Goal: Transaction & Acquisition: Subscribe to service/newsletter

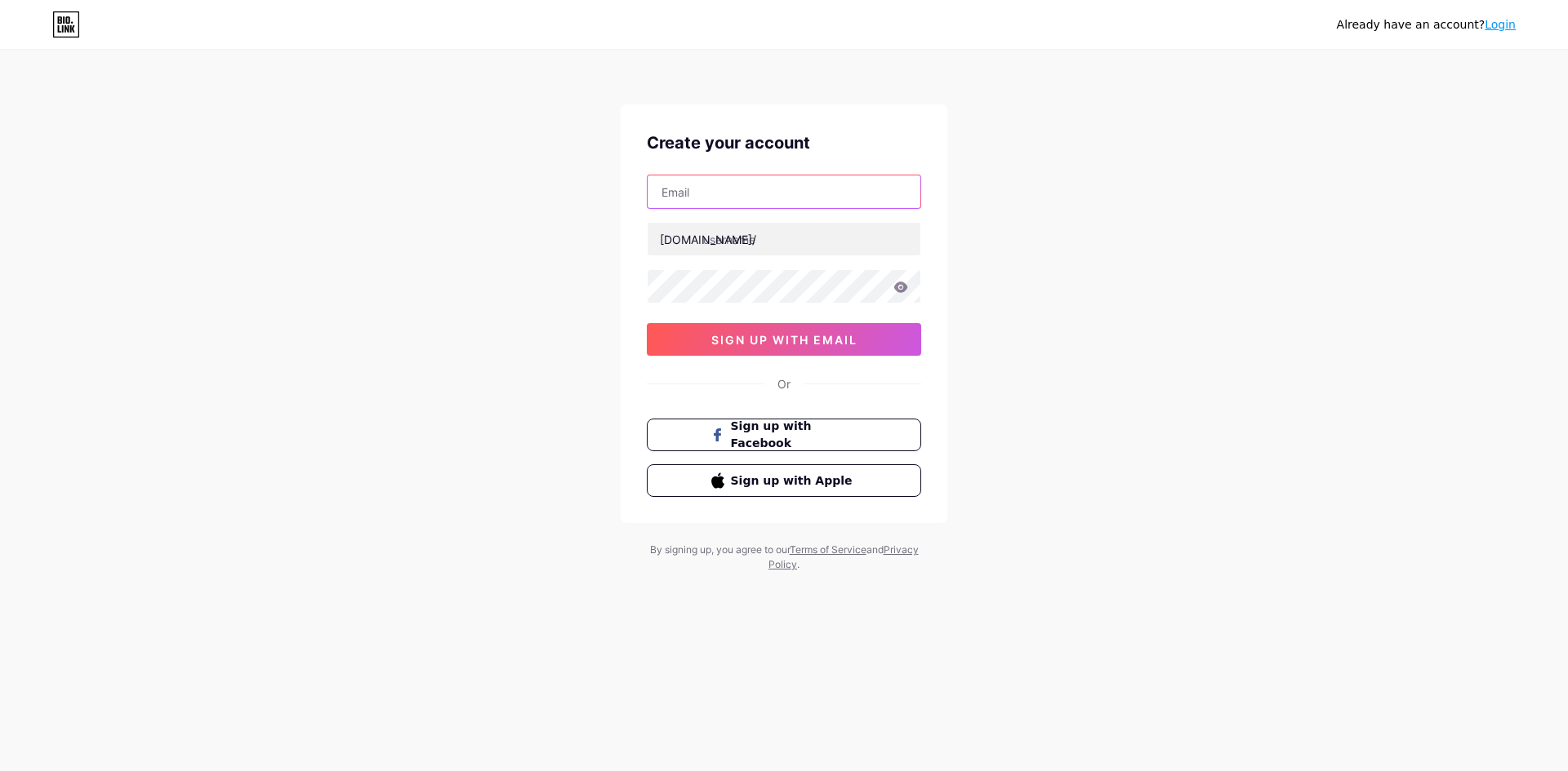
click at [727, 188] on input "text" at bounding box center [784, 192] width 272 height 33
click at [718, 235] on input "text" at bounding box center [784, 240] width 272 height 33
type input "southeasternlights"
click at [699, 195] on input "text" at bounding box center [784, 192] width 272 height 33
click at [774, 195] on input "[EMAIL_ADDRESS][DOMAIN_NAME]" at bounding box center [784, 192] width 272 height 33
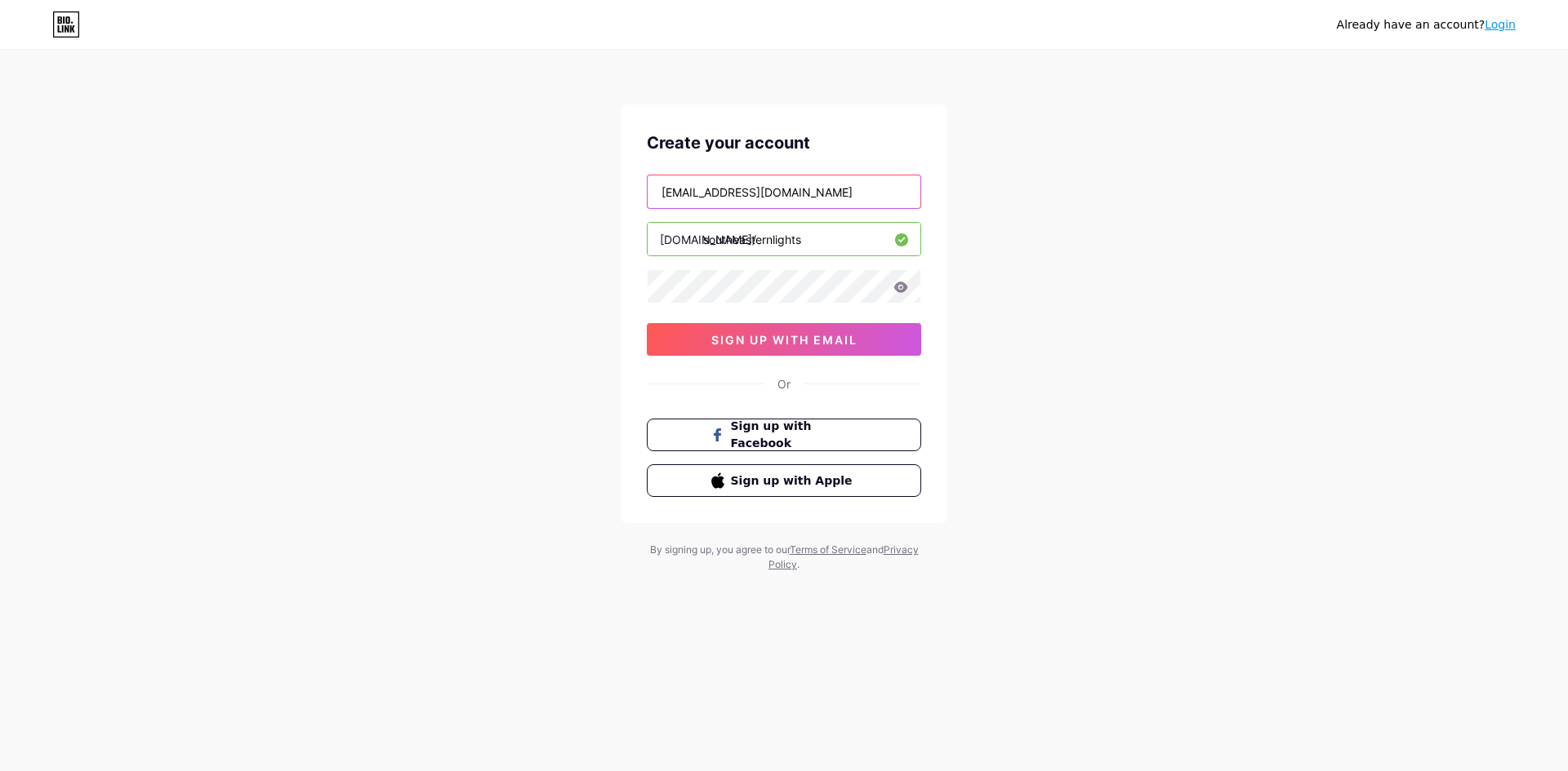
type input "[EMAIL_ADDRESS][DOMAIN_NAME]"
click at [767, 316] on div "[EMAIL_ADDRESS][DOMAIN_NAME] [DOMAIN_NAME]/ southeasternlights 0cAFcWeA6NrEqilN…" at bounding box center [784, 266] width 274 height 182
click at [727, 343] on span "sign up with email" at bounding box center [784, 339] width 146 height 14
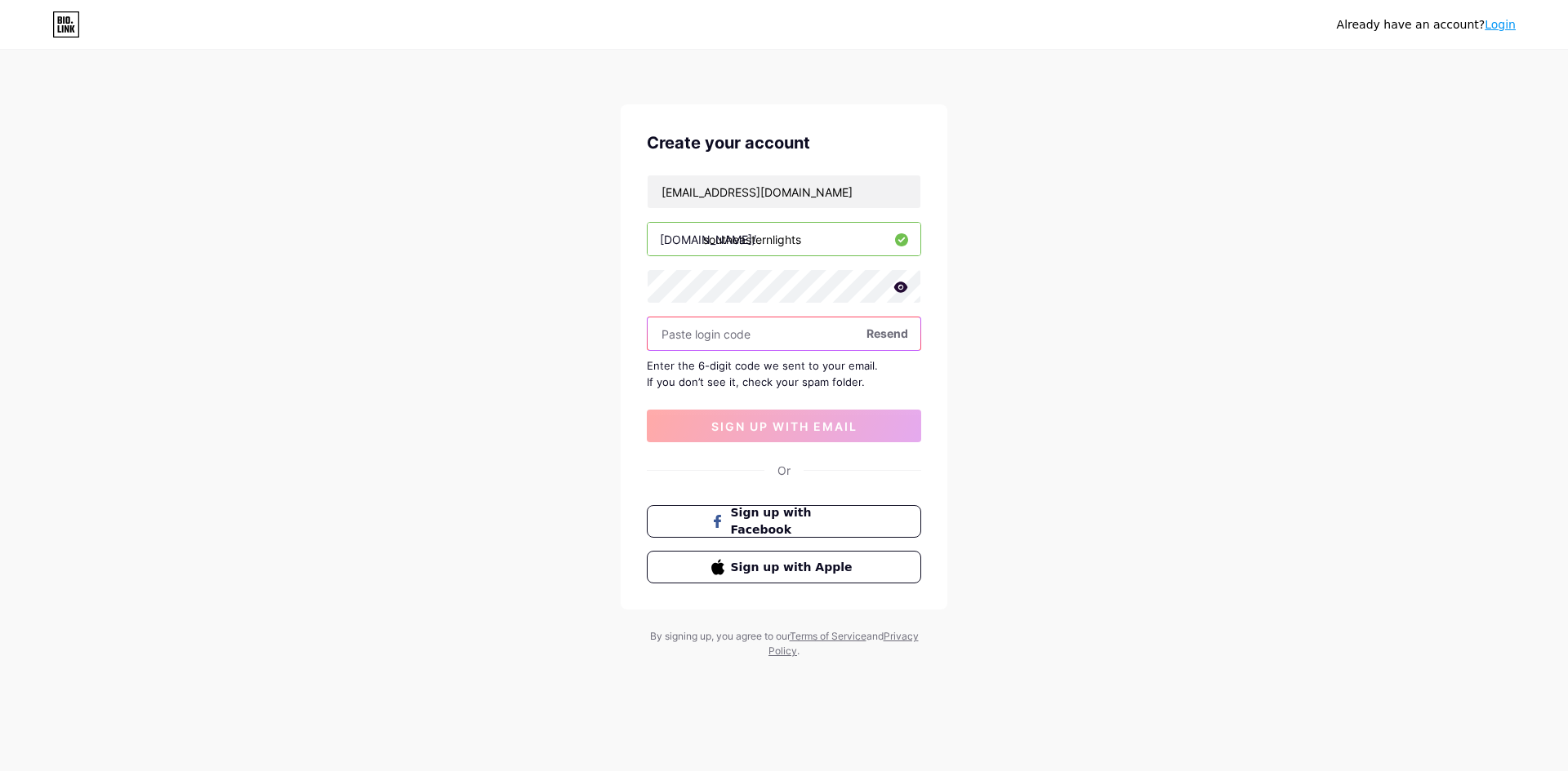
paste input "472582"
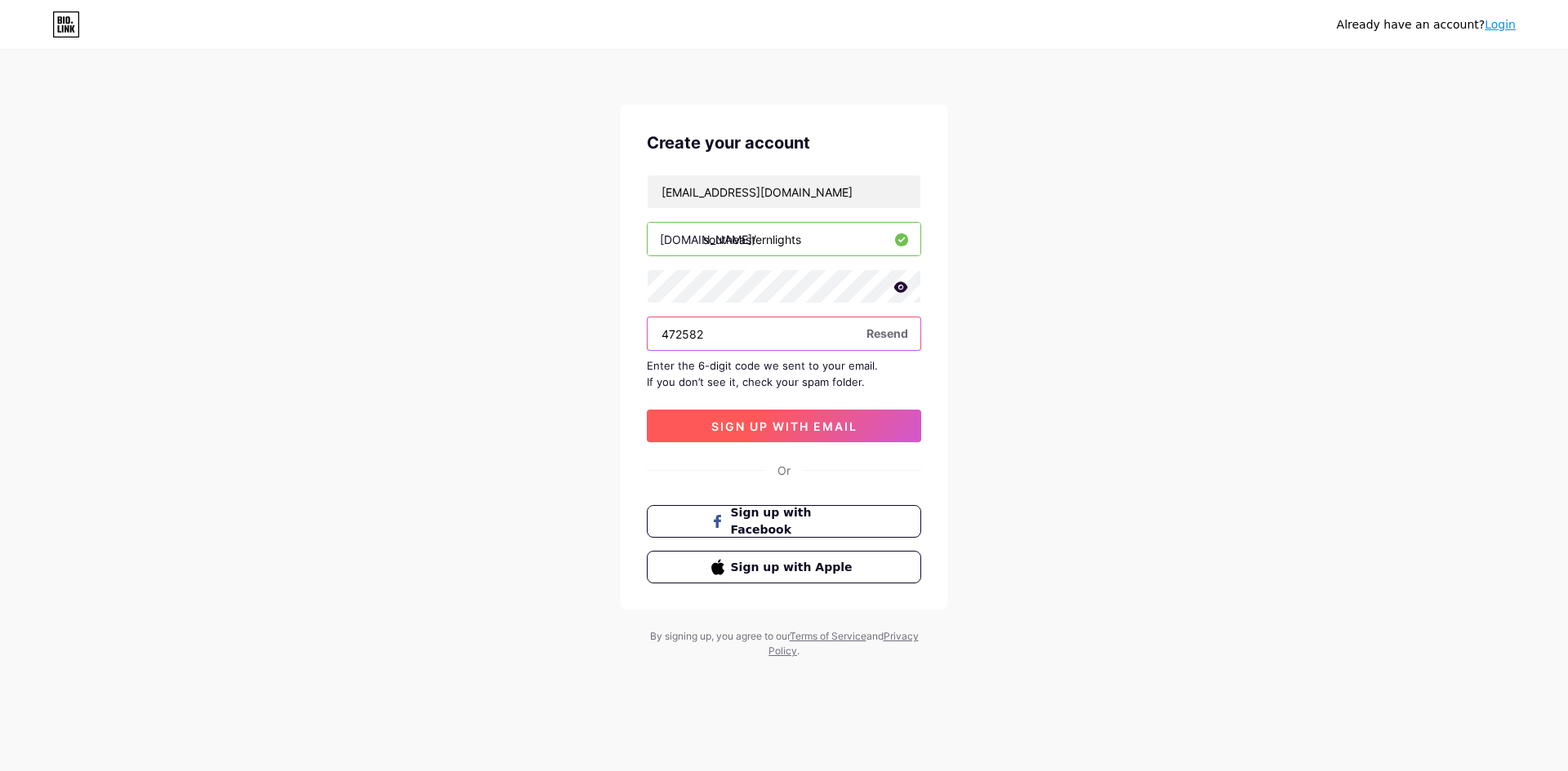
type input "472582"
click at [701, 437] on button "sign up with email" at bounding box center [784, 426] width 274 height 33
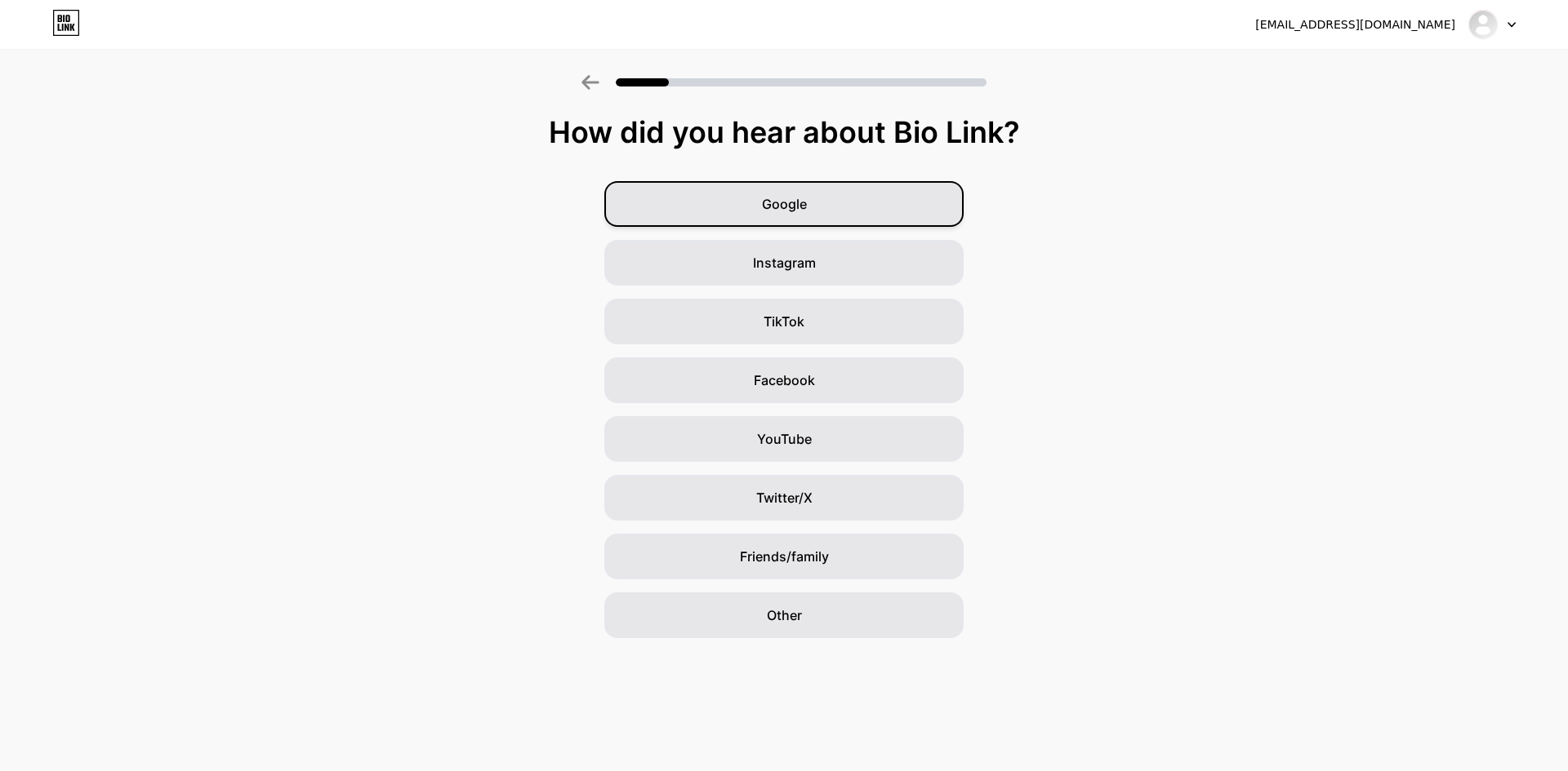
click at [829, 226] on div "Google" at bounding box center [784, 204] width 359 height 46
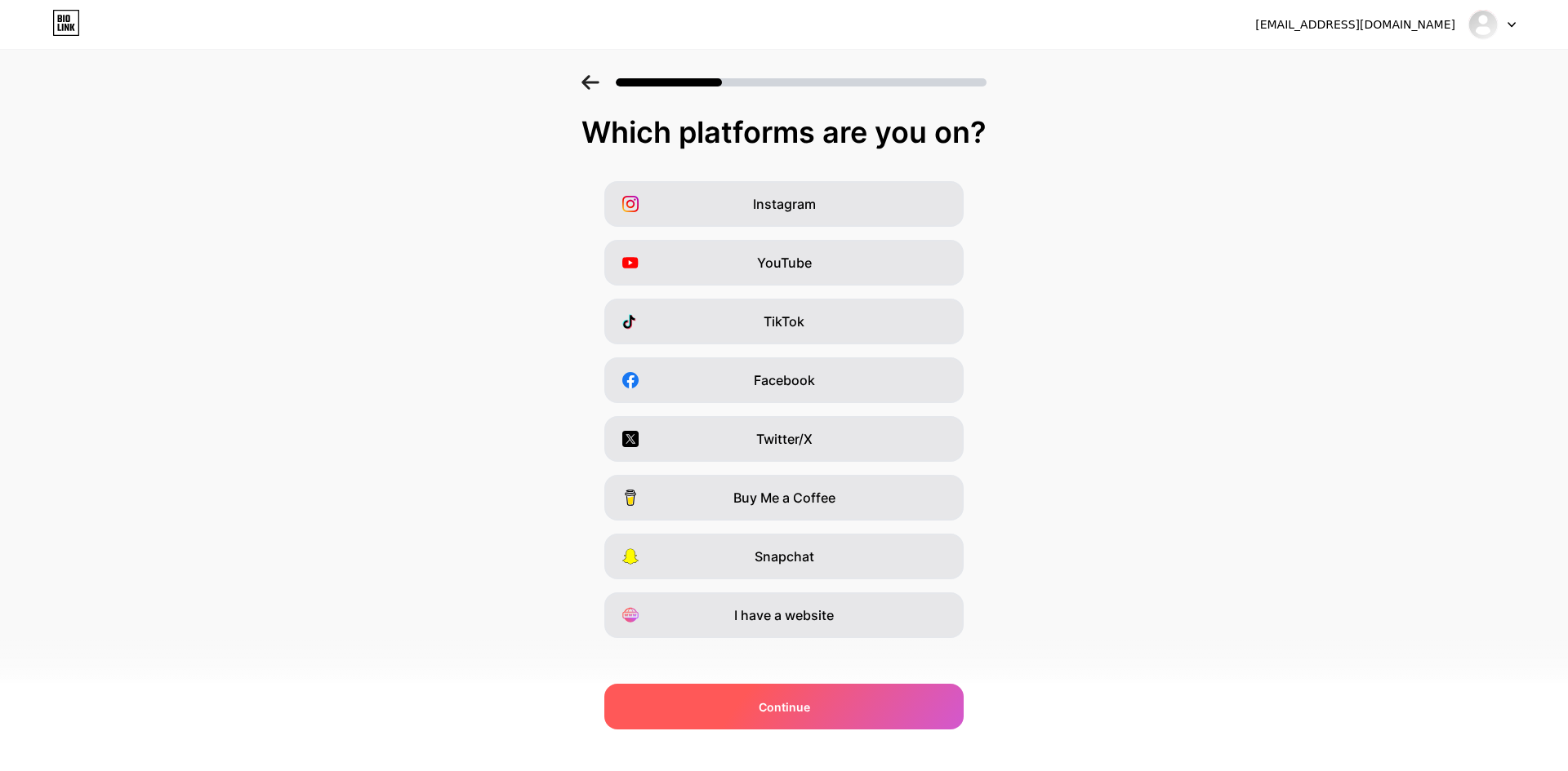
click at [779, 709] on span "Continue" at bounding box center [784, 707] width 52 height 17
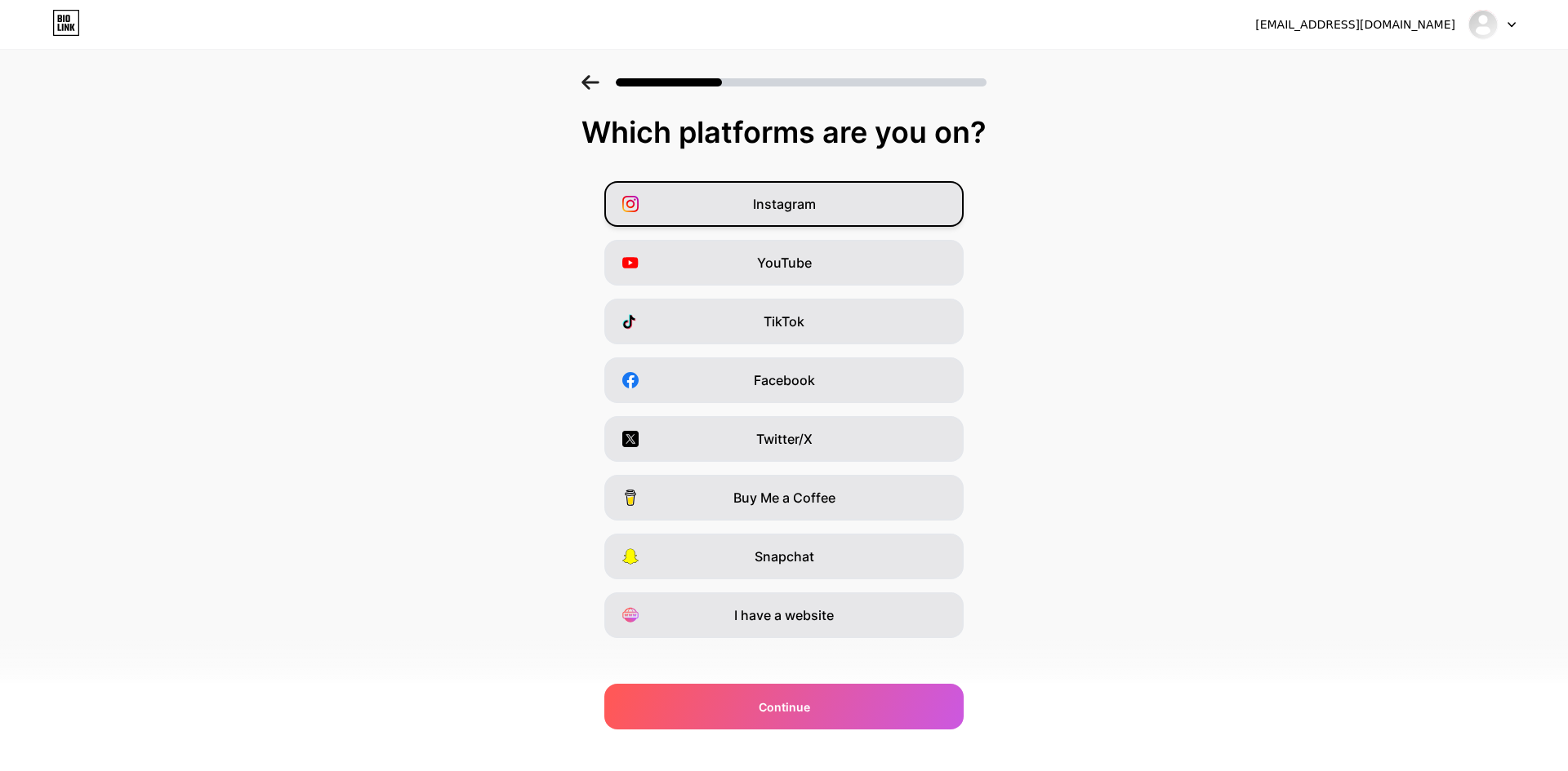
click at [755, 191] on div "Instagram" at bounding box center [784, 204] width 359 height 46
click at [774, 253] on span "YouTube" at bounding box center [784, 262] width 55 height 20
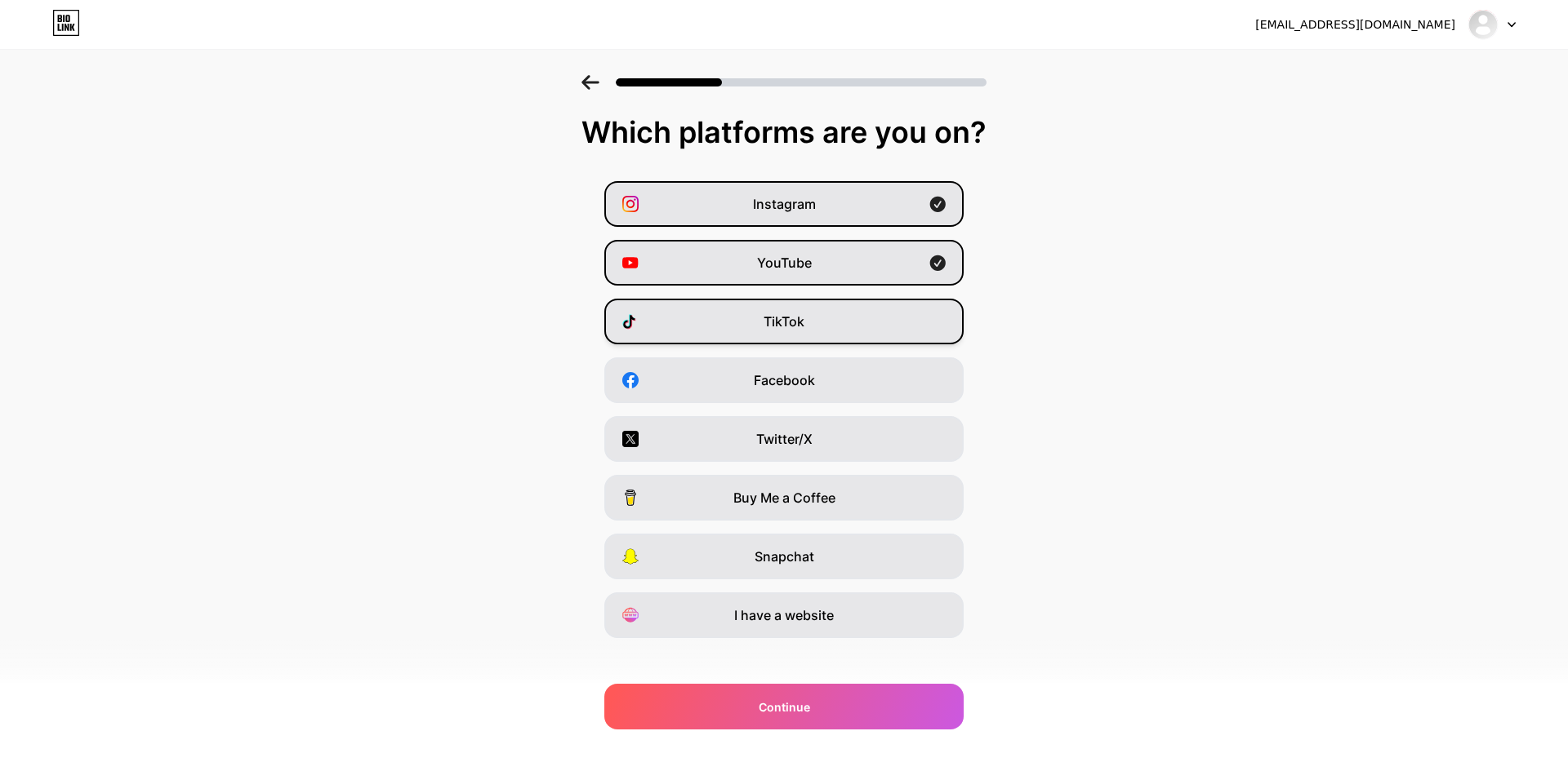
click at [768, 324] on span "TikTok" at bounding box center [784, 321] width 41 height 20
click at [764, 376] on span "Facebook" at bounding box center [784, 380] width 61 height 20
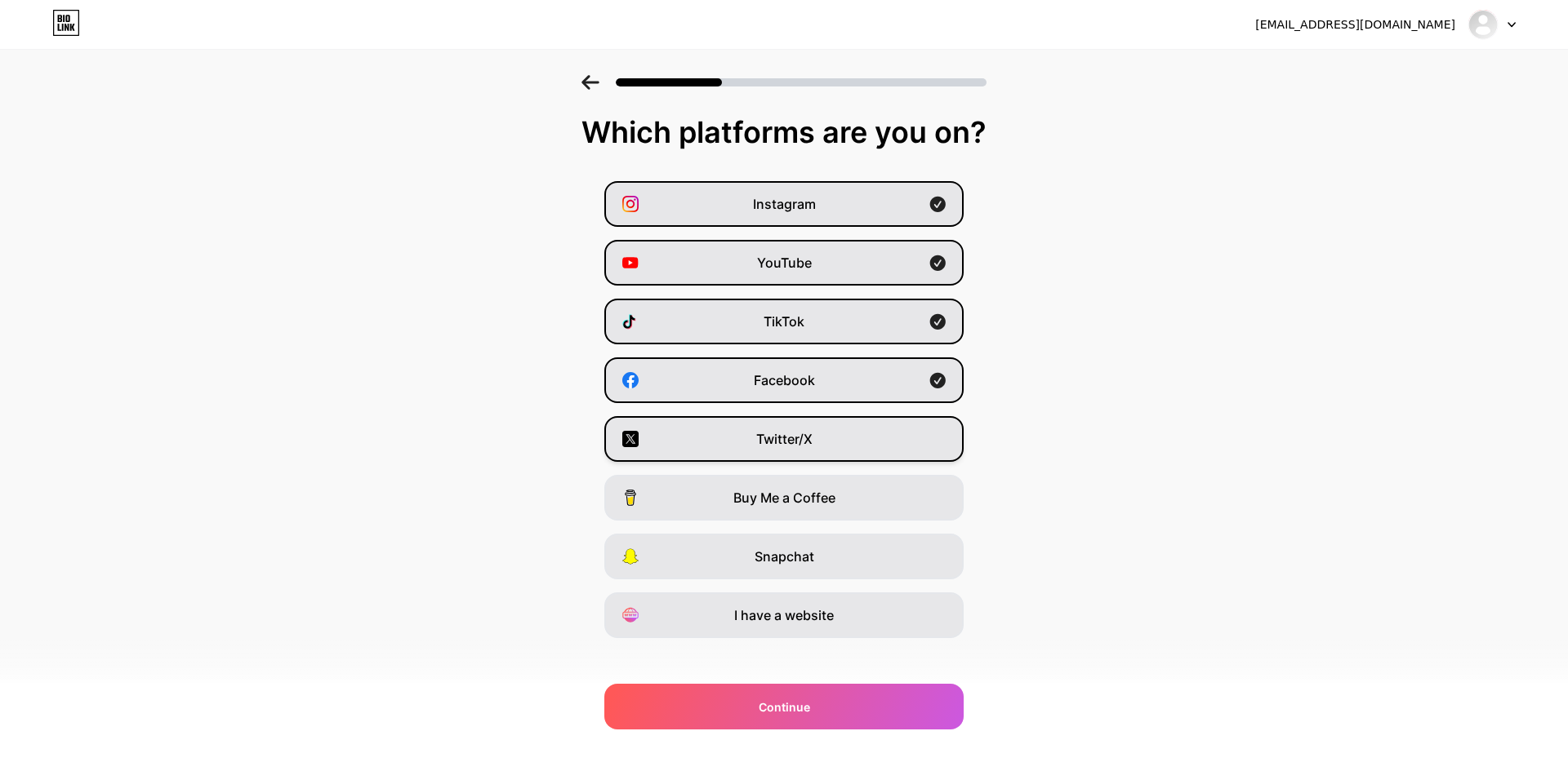
click at [762, 437] on span "Twitter/X" at bounding box center [784, 439] width 56 height 20
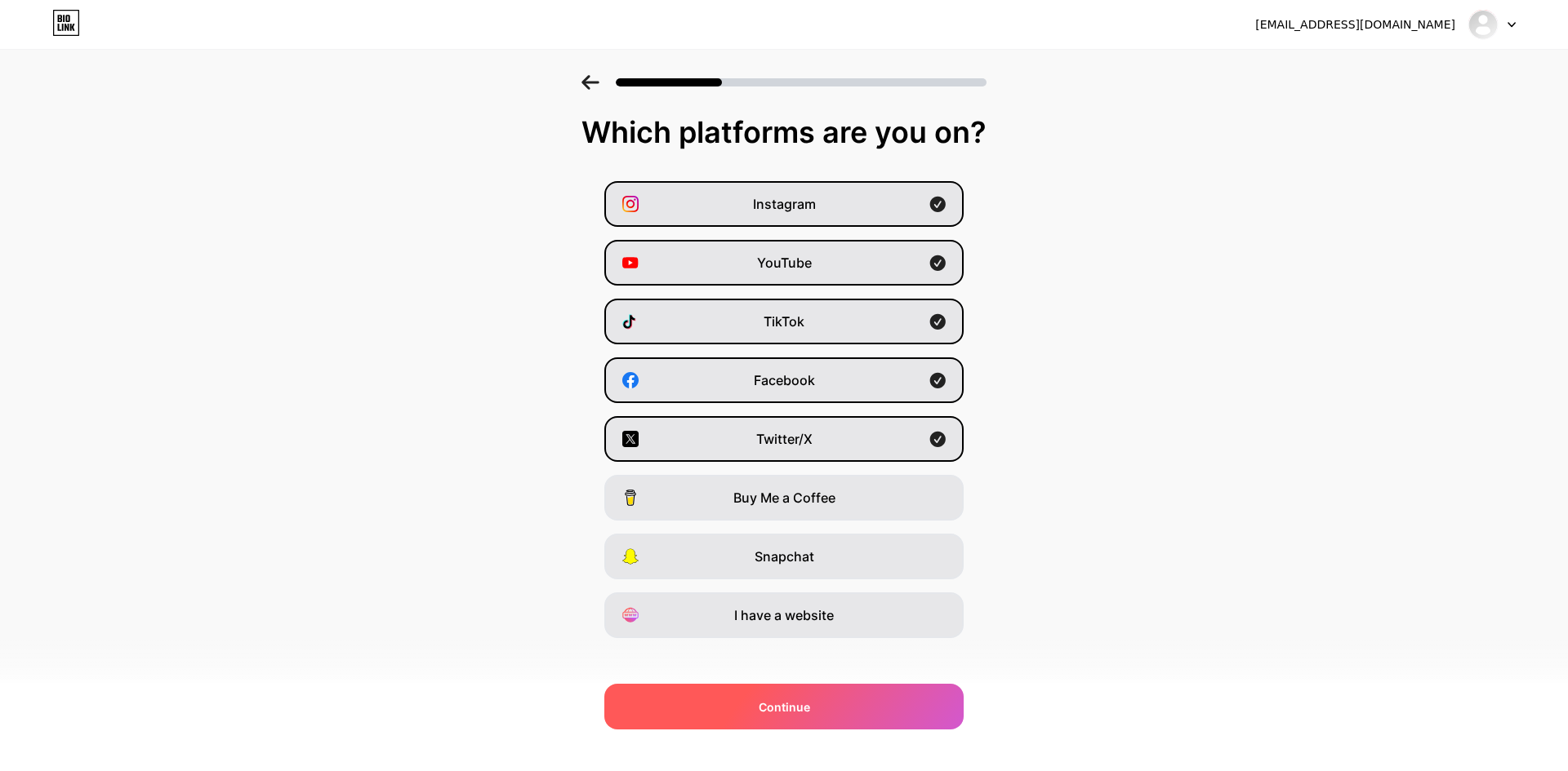
click at [758, 708] on span "Continue" at bounding box center [784, 707] width 52 height 17
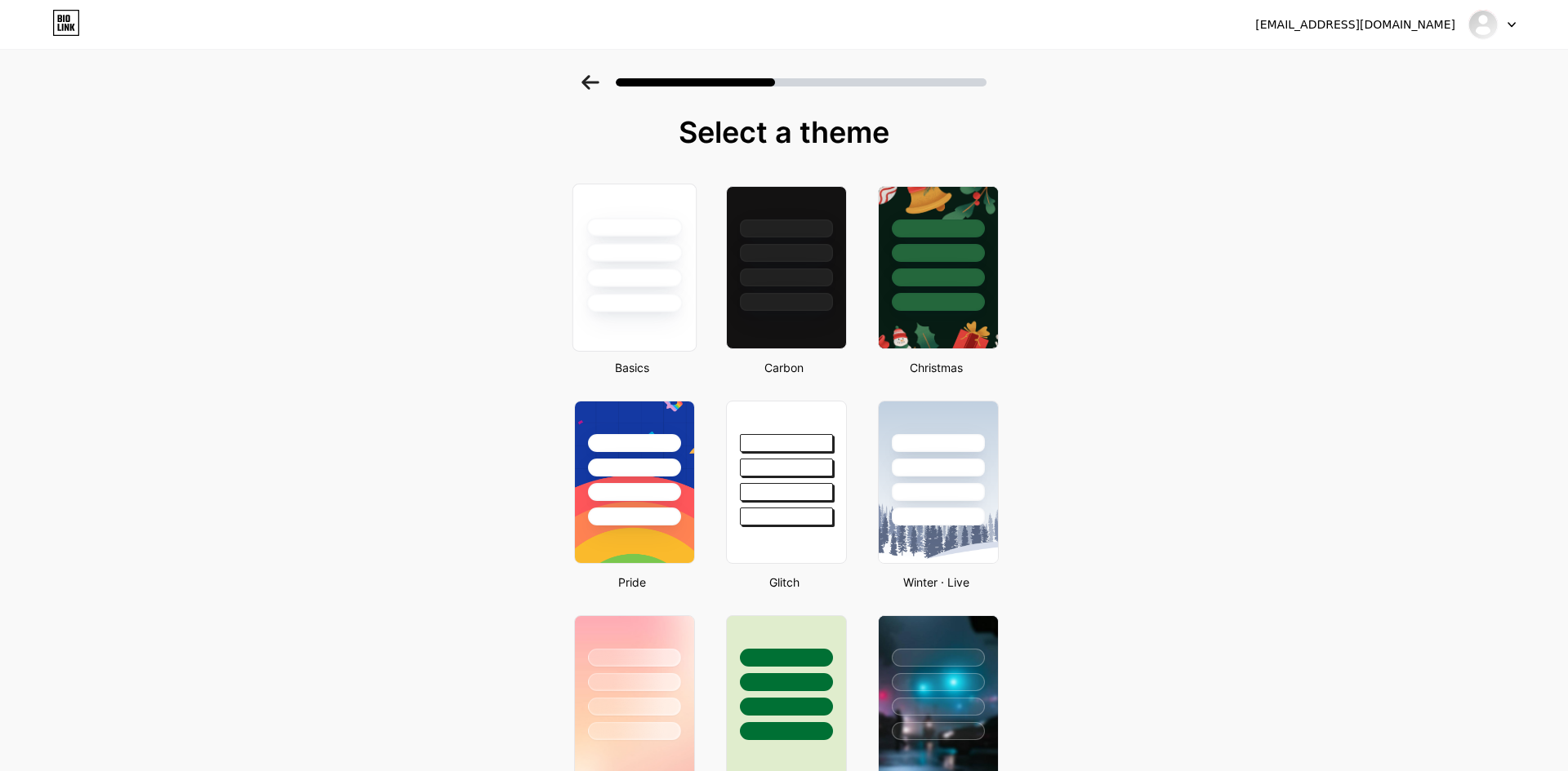
click at [617, 291] on div at bounding box center [635, 249] width 123 height 128
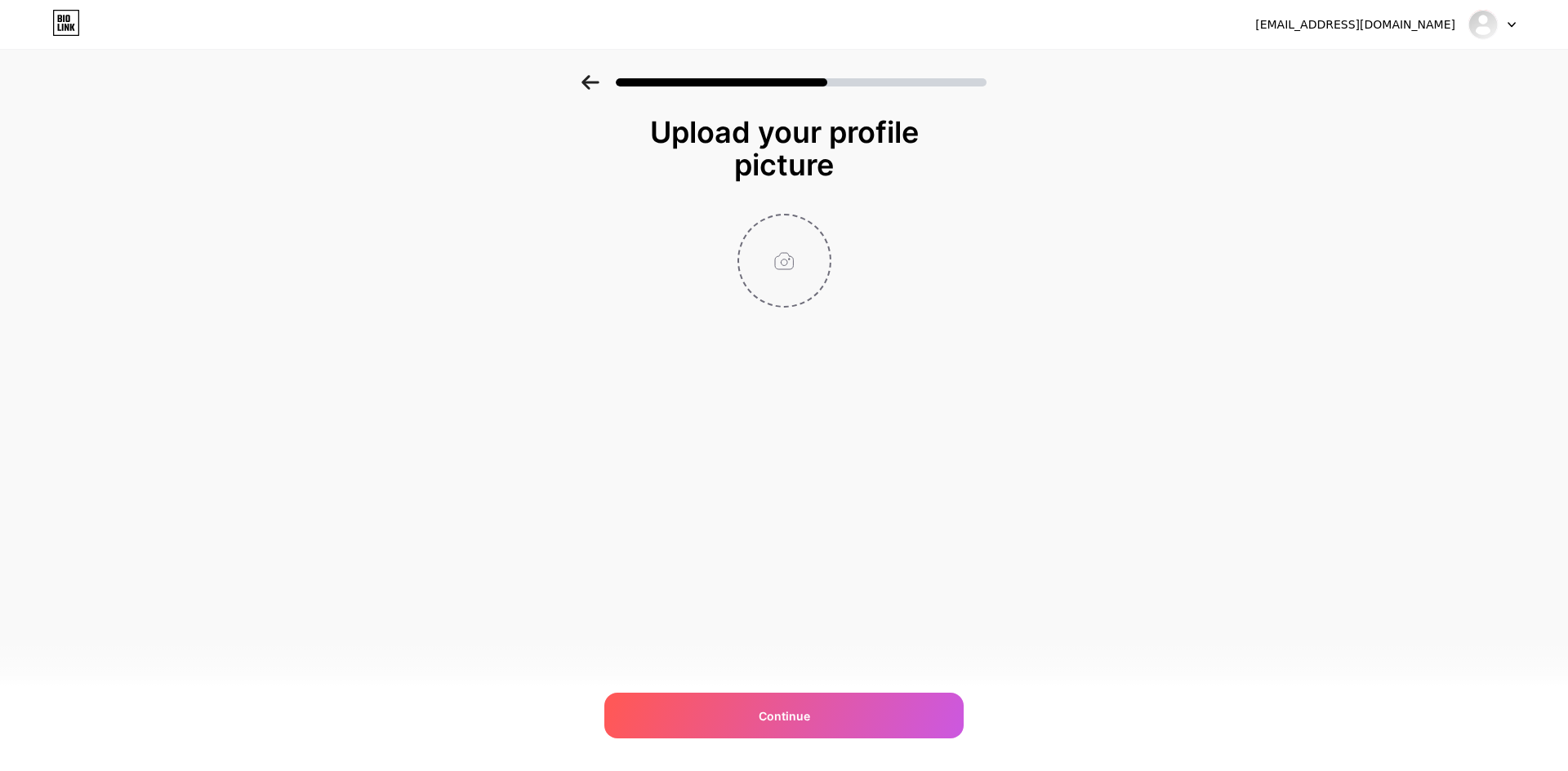
click at [773, 244] on input "file" at bounding box center [784, 261] width 91 height 91
type input "C:\fakepath\SOUTHEASTERN LAWNS (2).png"
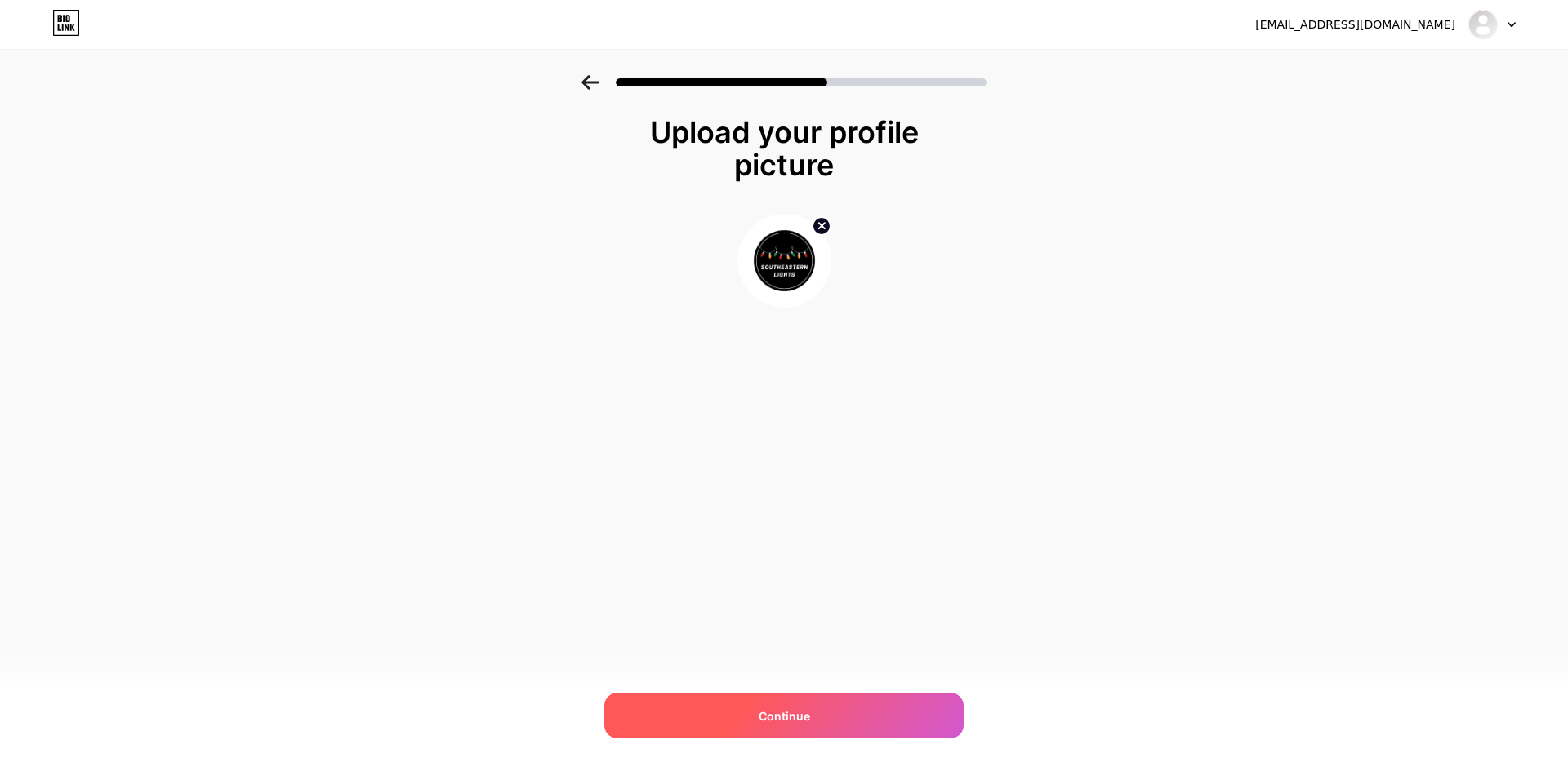
click at [793, 710] on span "Continue" at bounding box center [784, 716] width 52 height 17
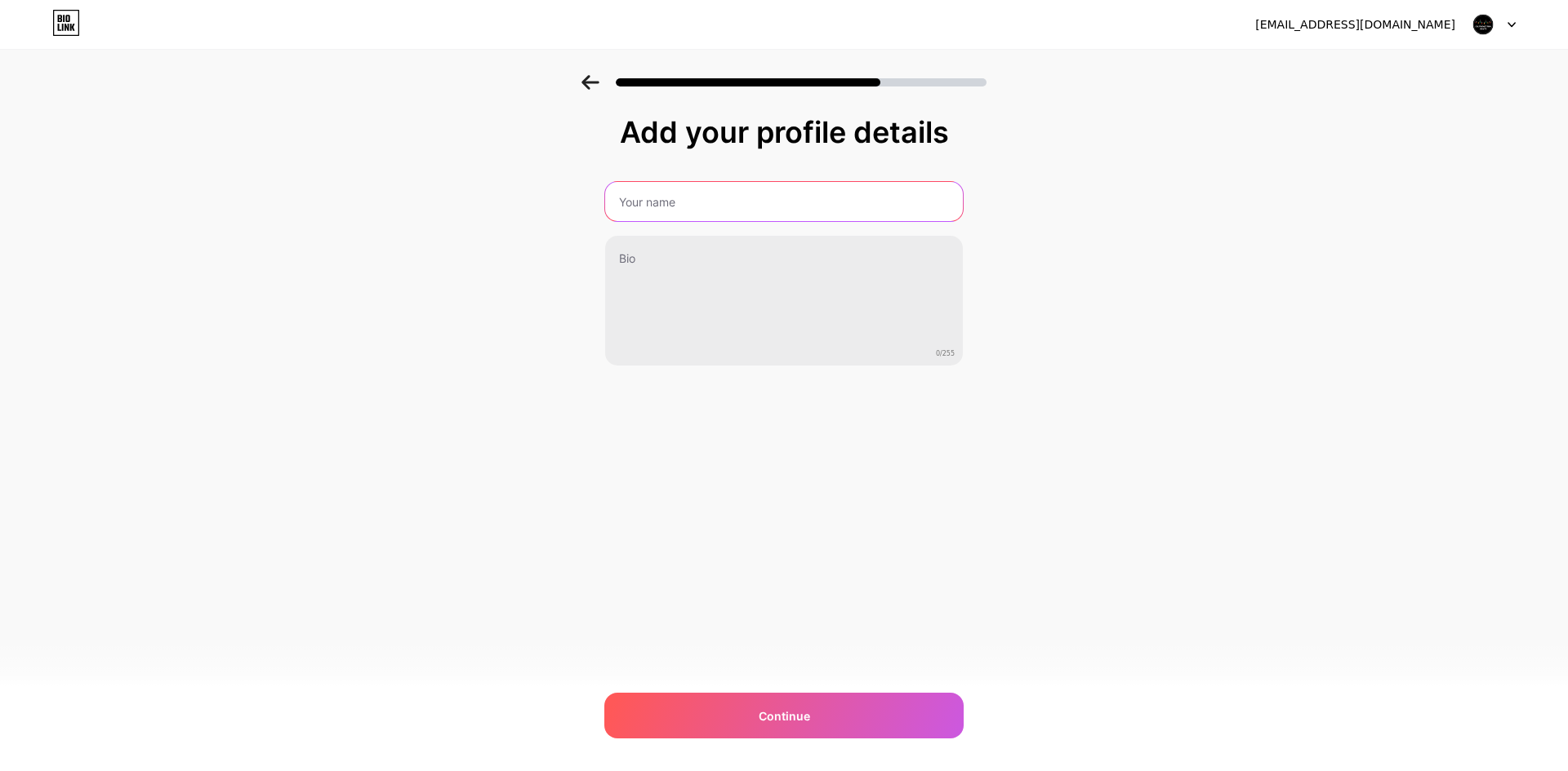
click at [679, 187] on input "text" at bounding box center [784, 202] width 357 height 39
type input "Southeatern"
type input "Southeastern Lights"
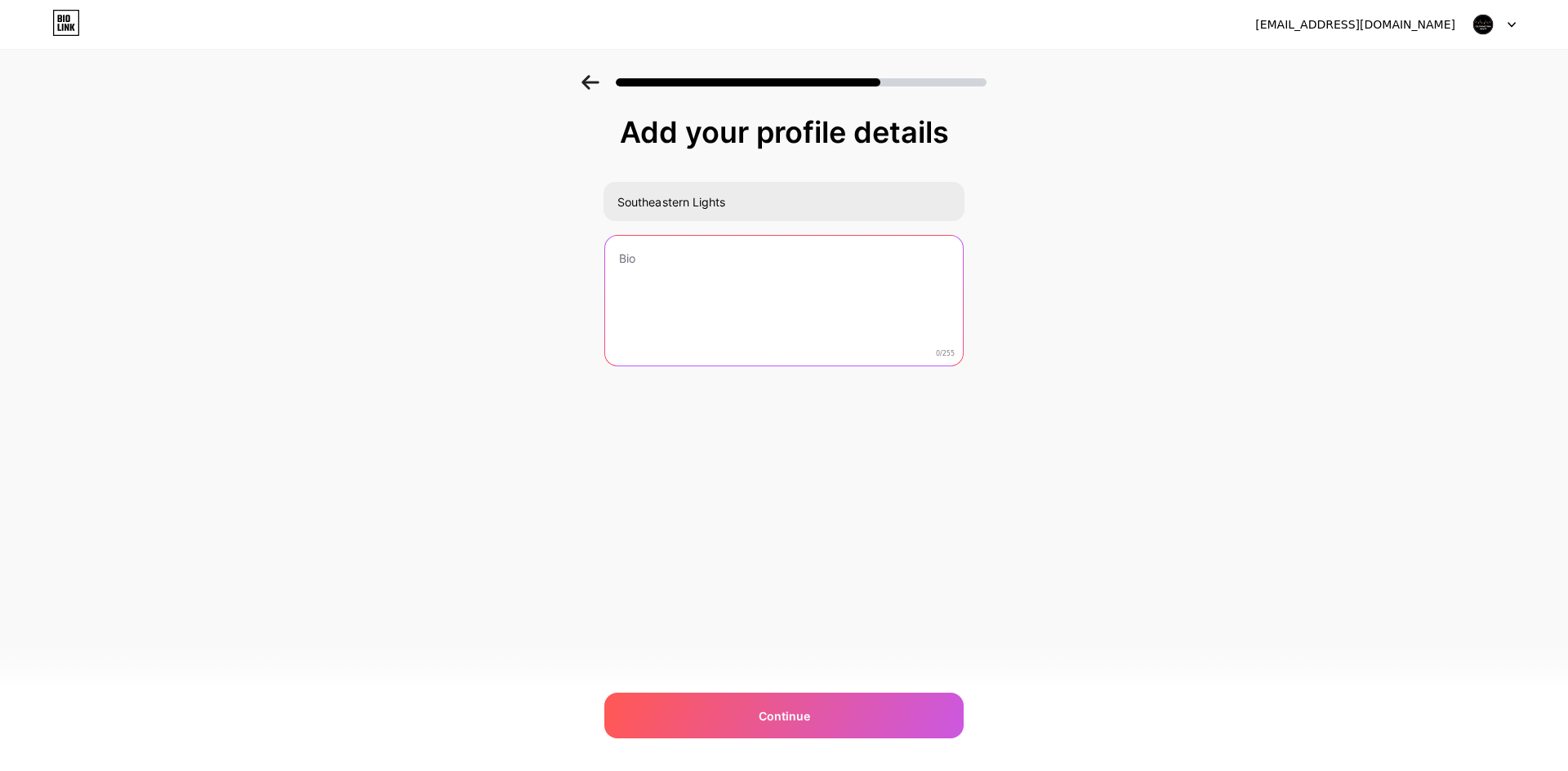
click at [788, 282] on textarea at bounding box center [784, 302] width 357 height 132
paste textarea "Christmas Lights Made Easy 🎄"
click at [795, 267] on textarea "Christmas Lights Made Easy 🎄" at bounding box center [784, 302] width 361 height 133
click at [788, 260] on textarea "Christmas Lights Made Easy 🎄" at bounding box center [784, 302] width 361 height 133
click at [626, 258] on textarea "Christmas Lights Made Easy 🎄" at bounding box center [784, 302] width 361 height 133
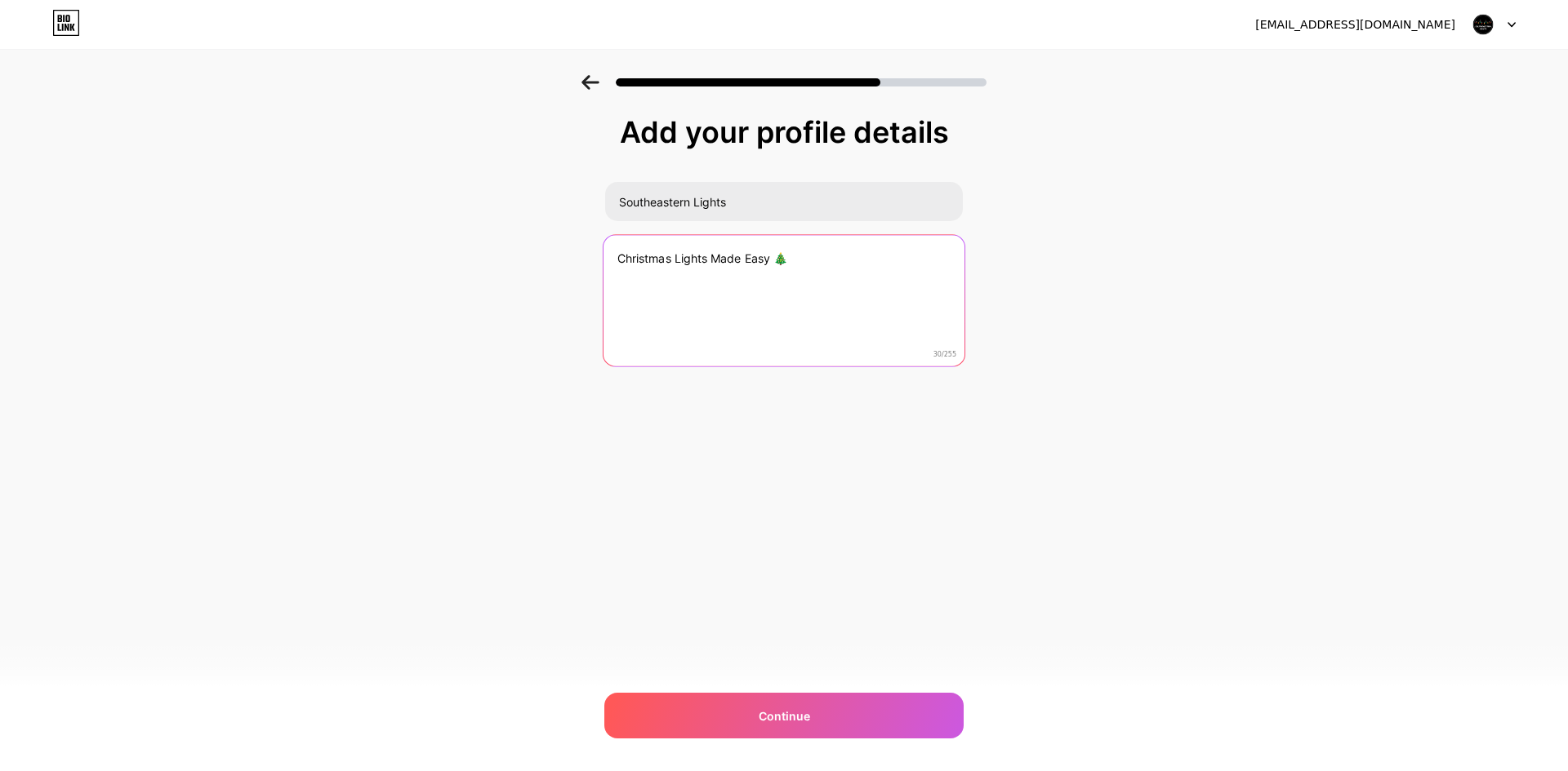
click at [626, 258] on textarea "Christmas Lights Made Easy 🎄" at bounding box center [784, 302] width 361 height 133
click at [768, 265] on textarea "Holiday Lights Made Easy 🎄" at bounding box center [784, 302] width 361 height 133
type textarea "Holiday Lights Made Easy"
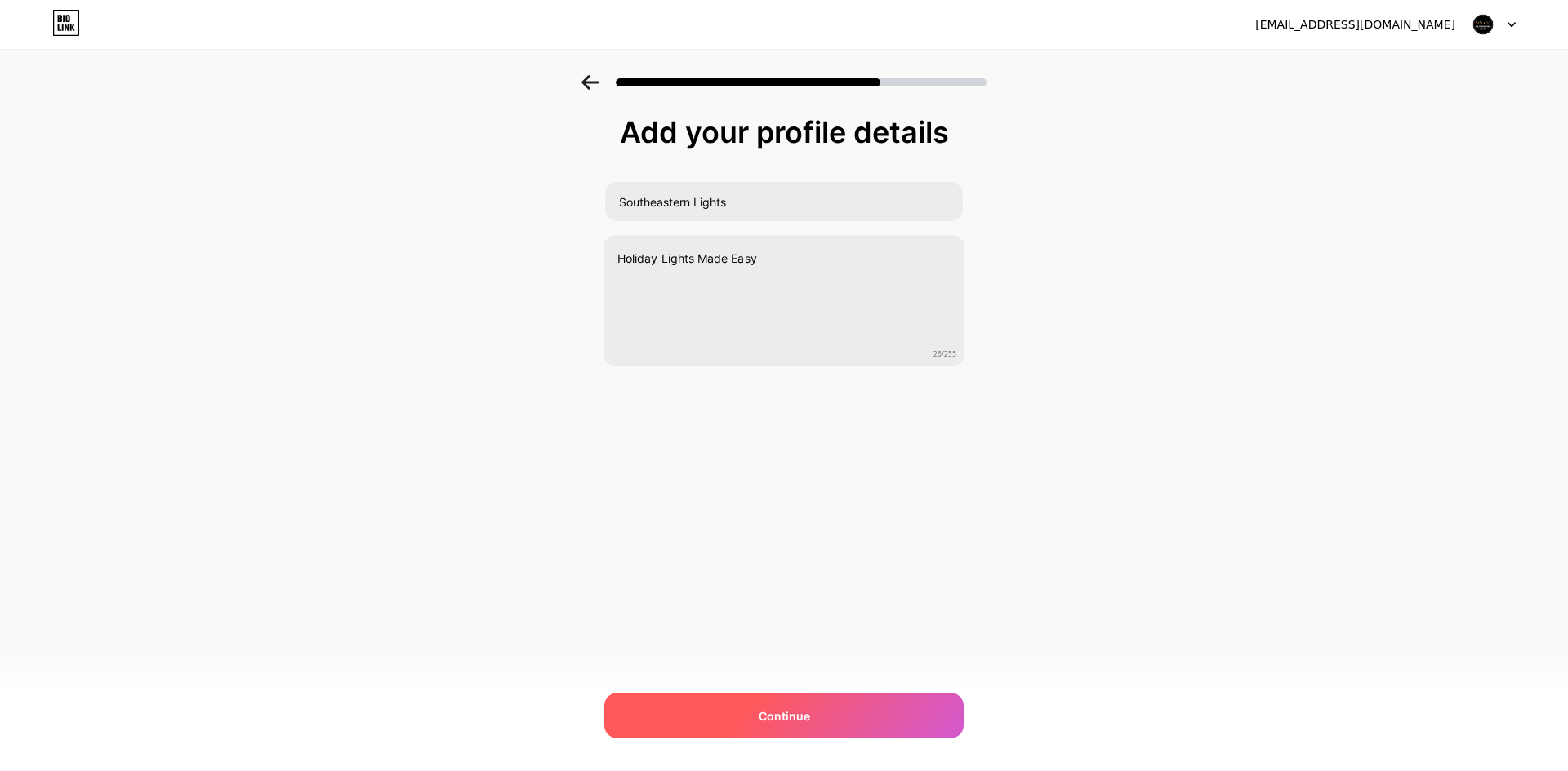
click at [744, 706] on div "Continue" at bounding box center [784, 716] width 359 height 46
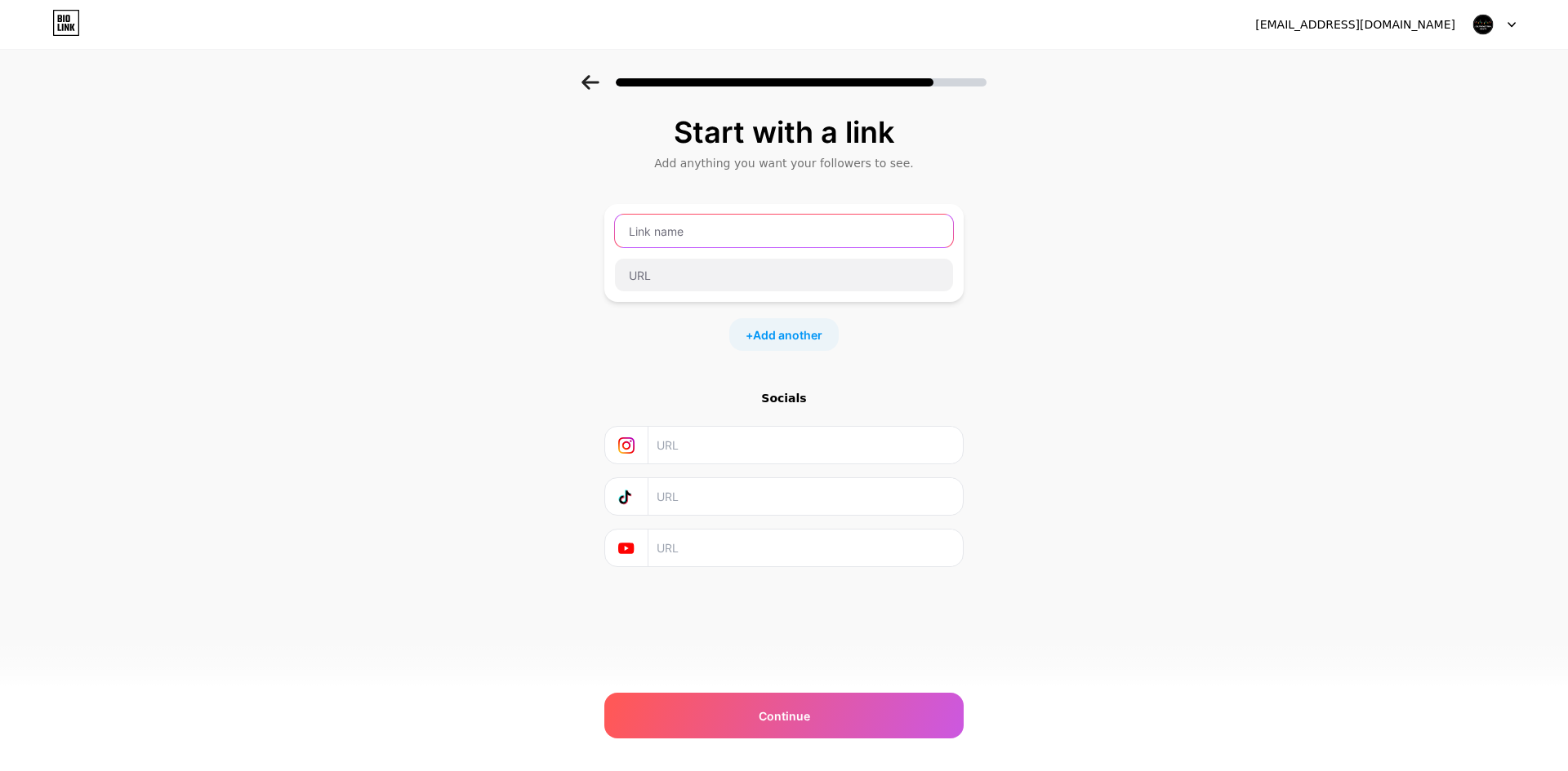
click at [666, 236] on input "text" at bounding box center [784, 231] width 338 height 33
type input "S"
type input "A"
type input "JOIN OUR TEAM - APPLY HERE"
click at [728, 289] on input "text" at bounding box center [784, 275] width 338 height 33
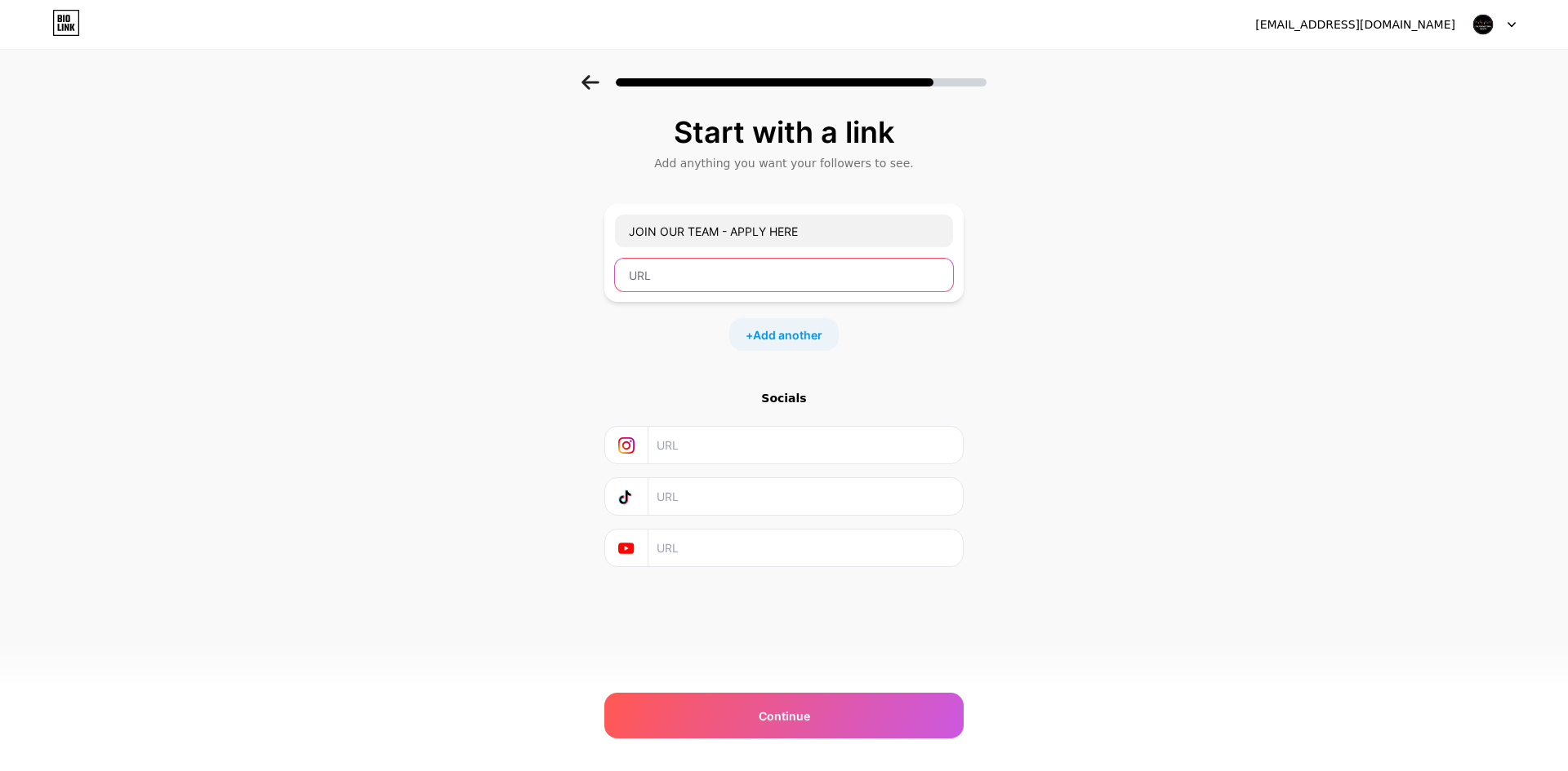
paste input "Christmas Lights Made Easy 🎄"
type input "Christmas Lights Made Easy 🎄"
click at [728, 289] on input "Christmas Lights Made Easy 🎄" at bounding box center [784, 275] width 338 height 33
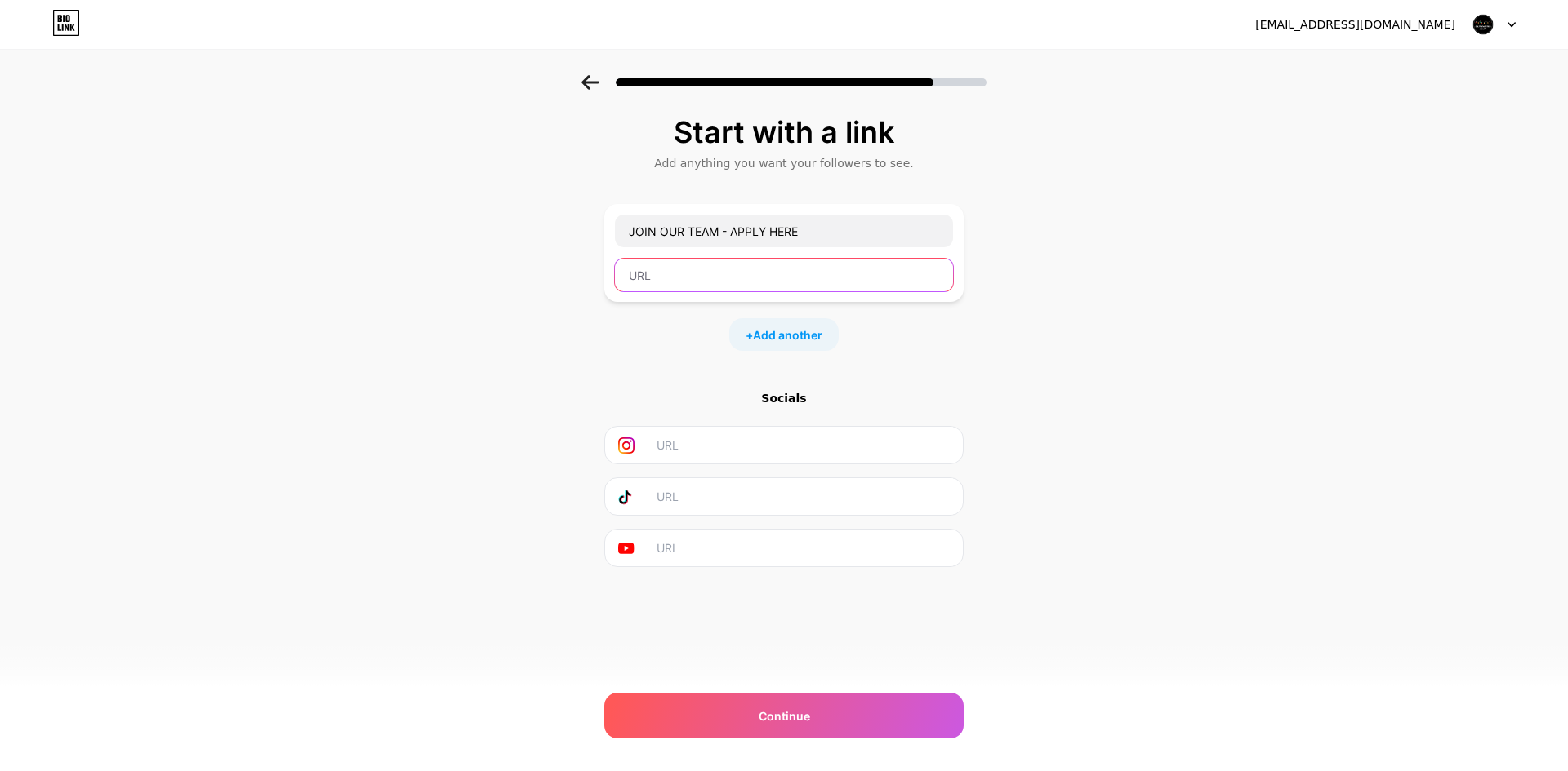
paste input "[URL][DOMAIN_NAME]"
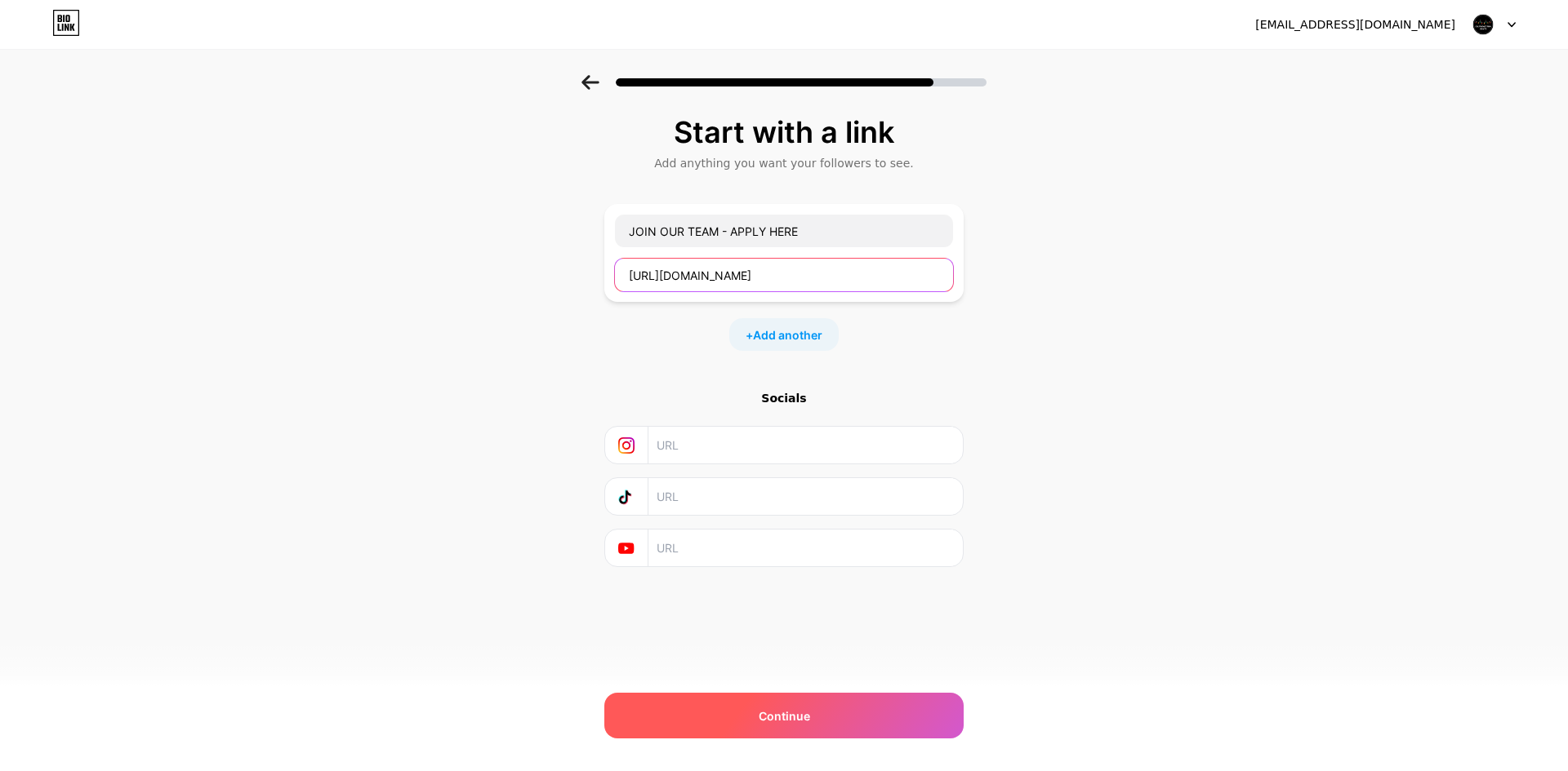
type input "[URL][DOMAIN_NAME]"
click at [672, 700] on div "Continue" at bounding box center [784, 716] width 359 height 46
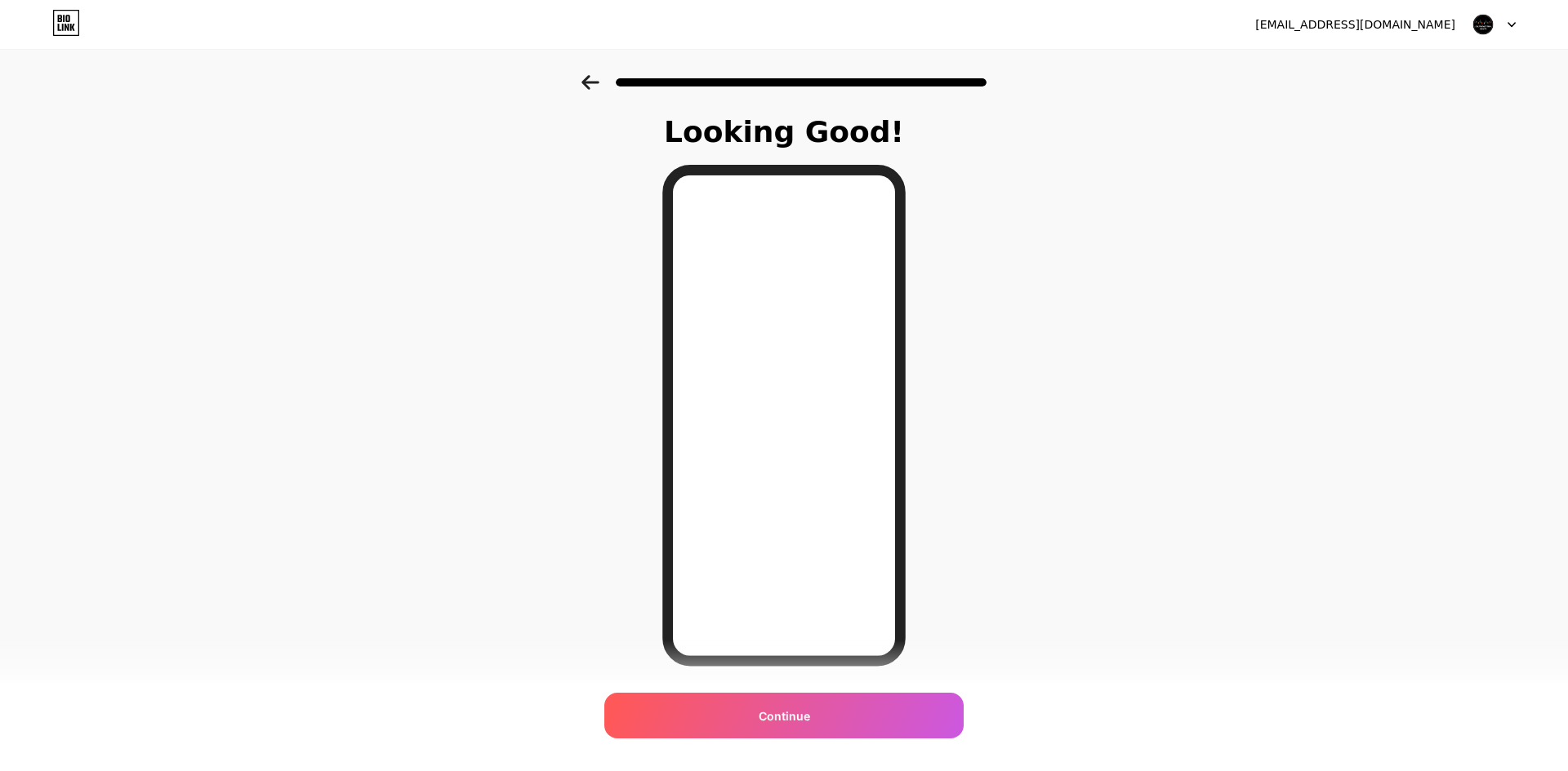
click at [594, 75] on icon at bounding box center [591, 83] width 18 height 15
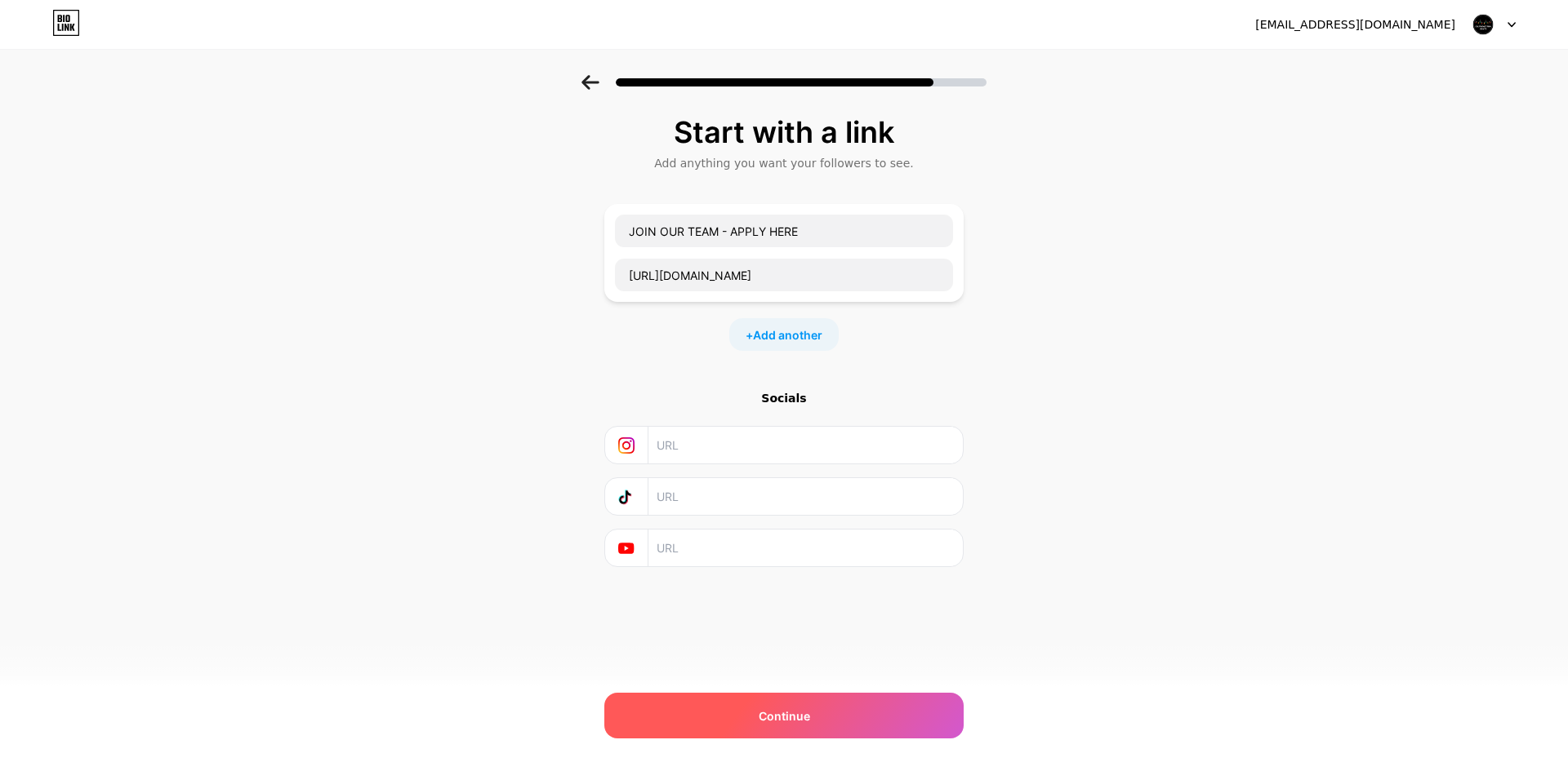
click at [728, 722] on div "Continue" at bounding box center [784, 716] width 359 height 46
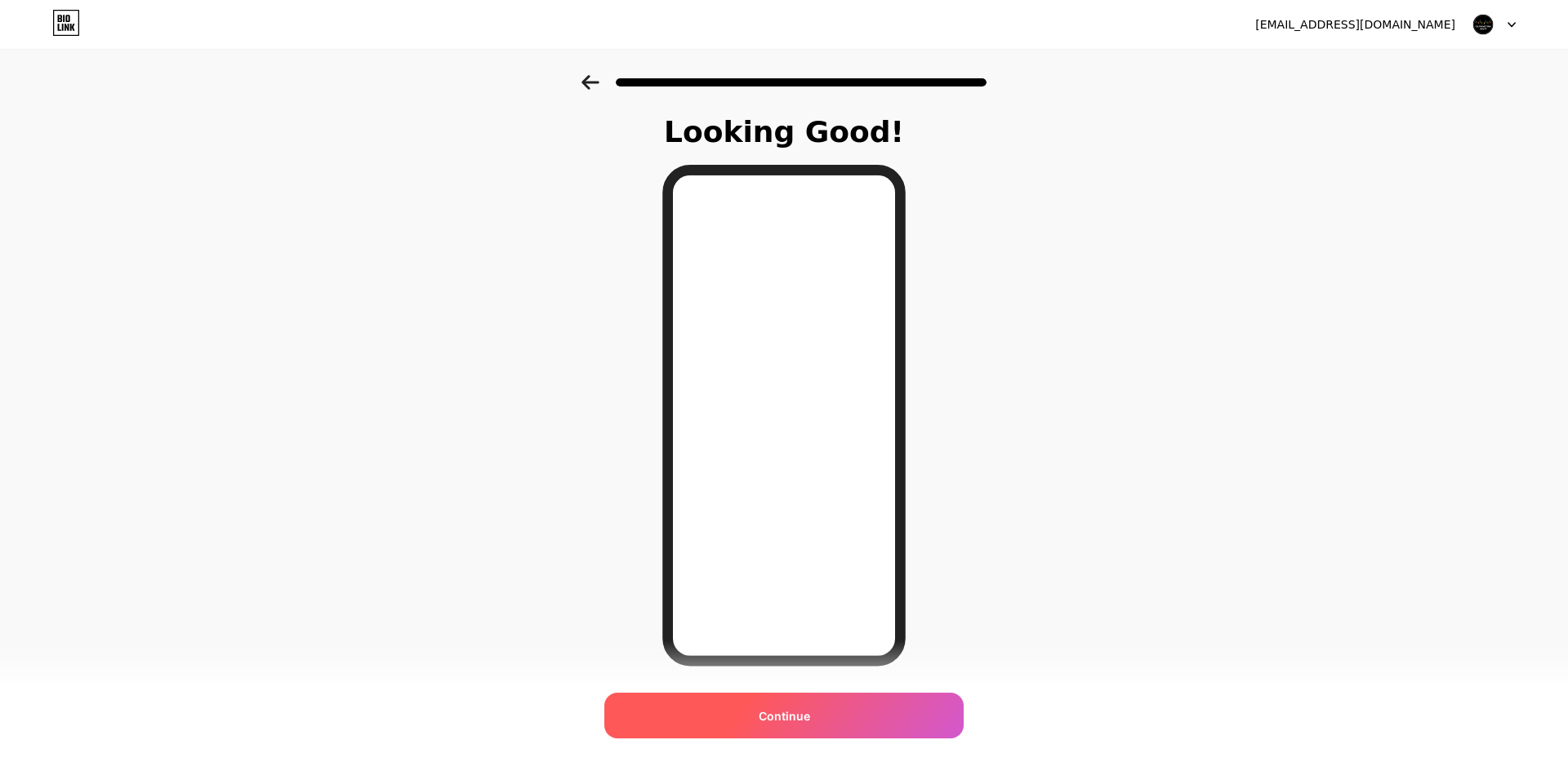
click at [783, 705] on div "Continue" at bounding box center [784, 716] width 359 height 46
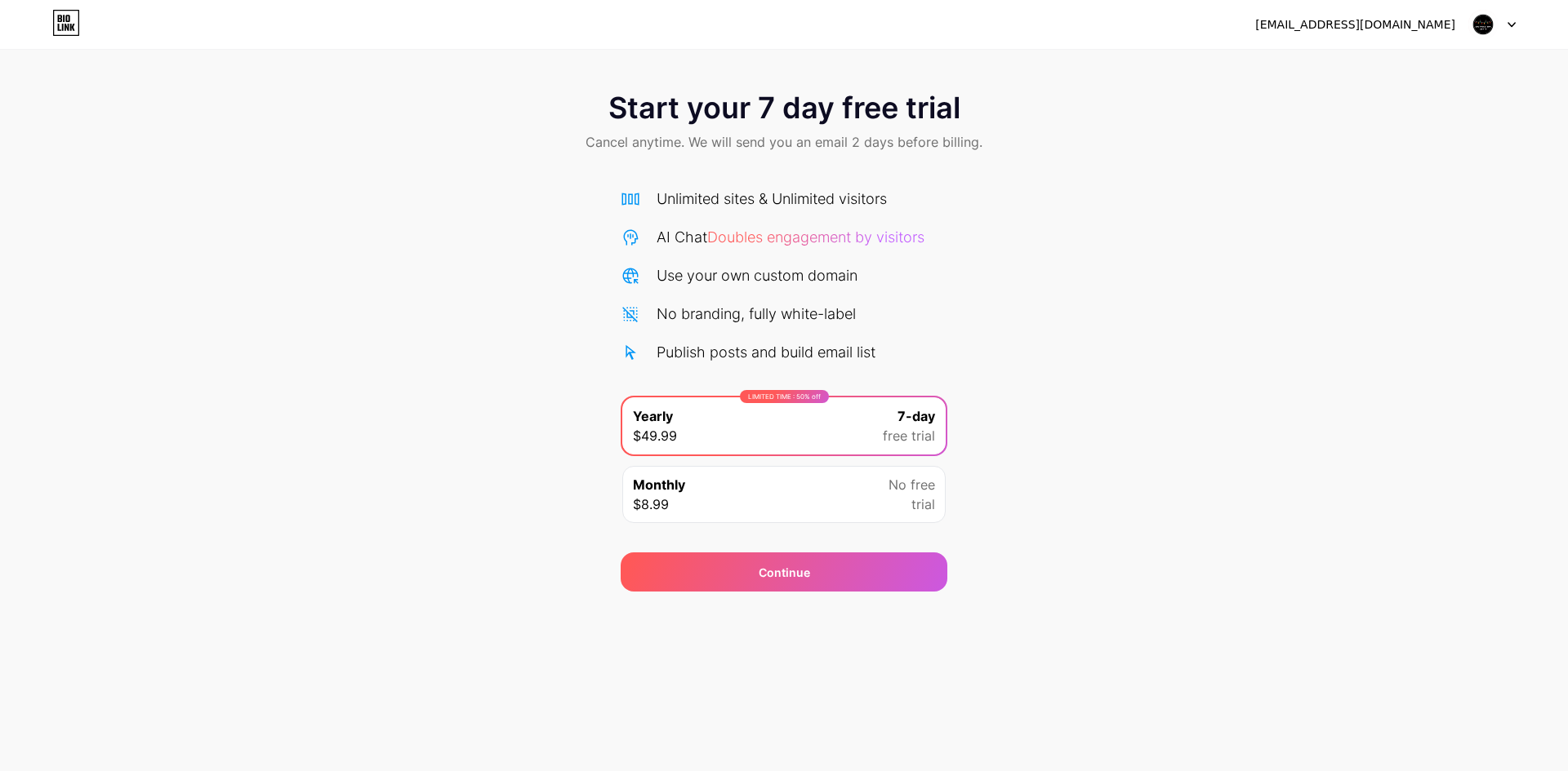
click at [751, 504] on div "Monthly $8.99 No free trial" at bounding box center [784, 495] width 323 height 57
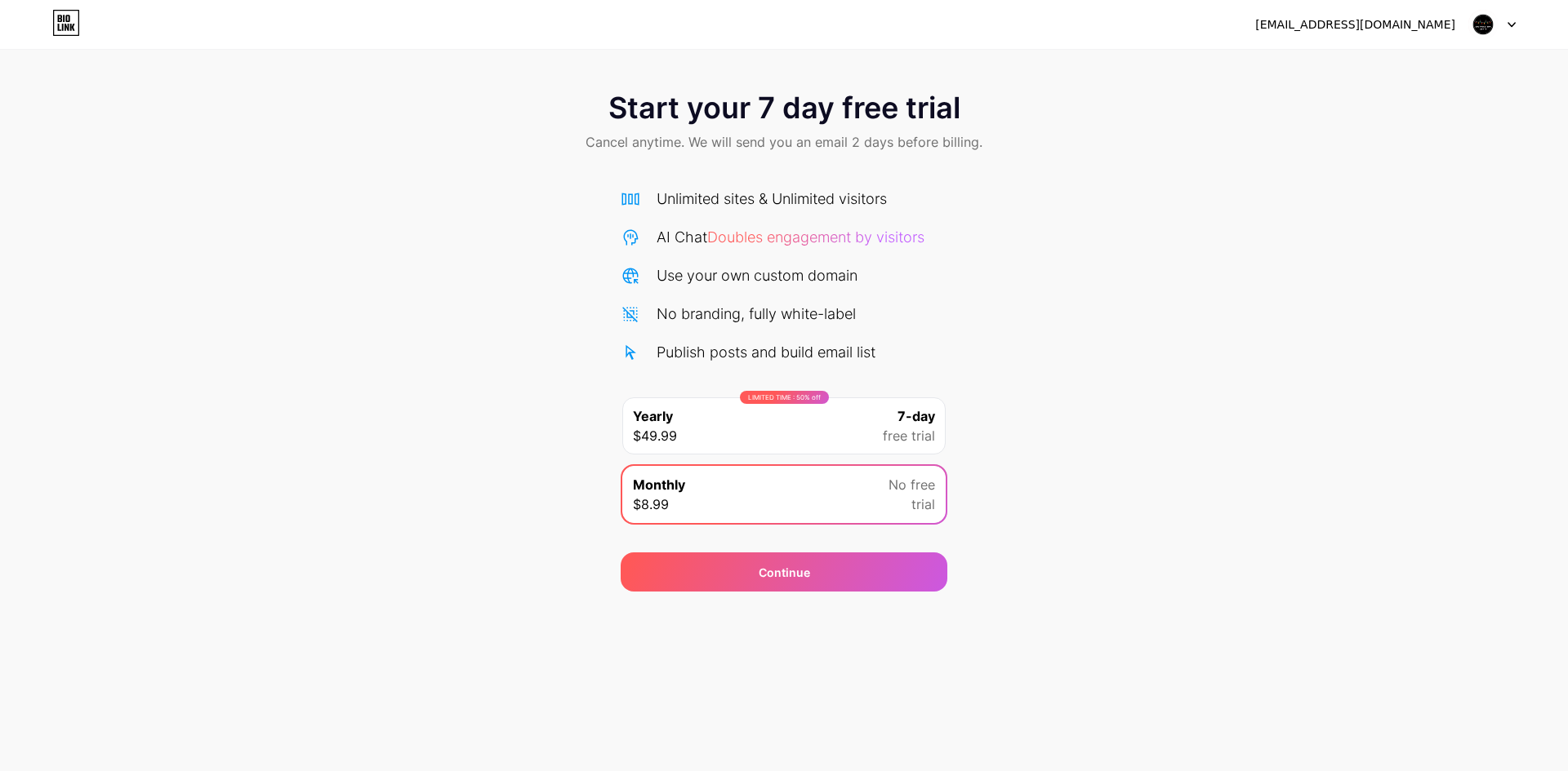
click at [1380, 38] on div "[EMAIL_ADDRESS][DOMAIN_NAME]" at bounding box center [1385, 25] width 260 height 29
click at [1392, 30] on div "[EMAIL_ADDRESS][DOMAIN_NAME]" at bounding box center [1355, 25] width 200 height 17
click at [1519, 25] on div "[EMAIL_ADDRESS][DOMAIN_NAME] Logout" at bounding box center [784, 25] width 1568 height 29
click at [1511, 25] on icon at bounding box center [1512, 25] width 7 height 4
click at [1212, 184] on div "Start your 7 day free trial Cancel anytime. We will send you an email 2 days be…" at bounding box center [784, 334] width 1568 height 517
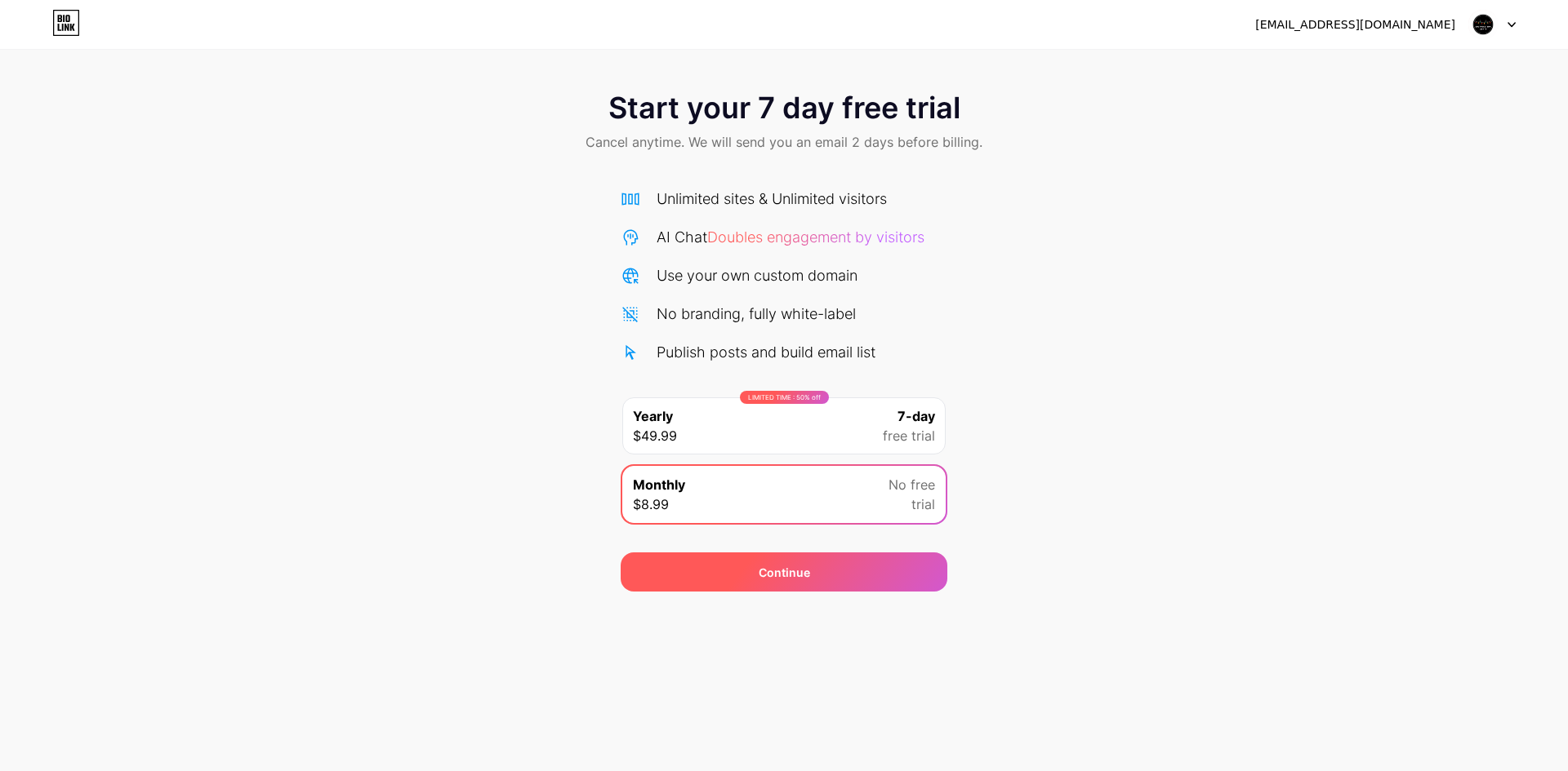
click at [813, 578] on div "Continue" at bounding box center [784, 572] width 326 height 39
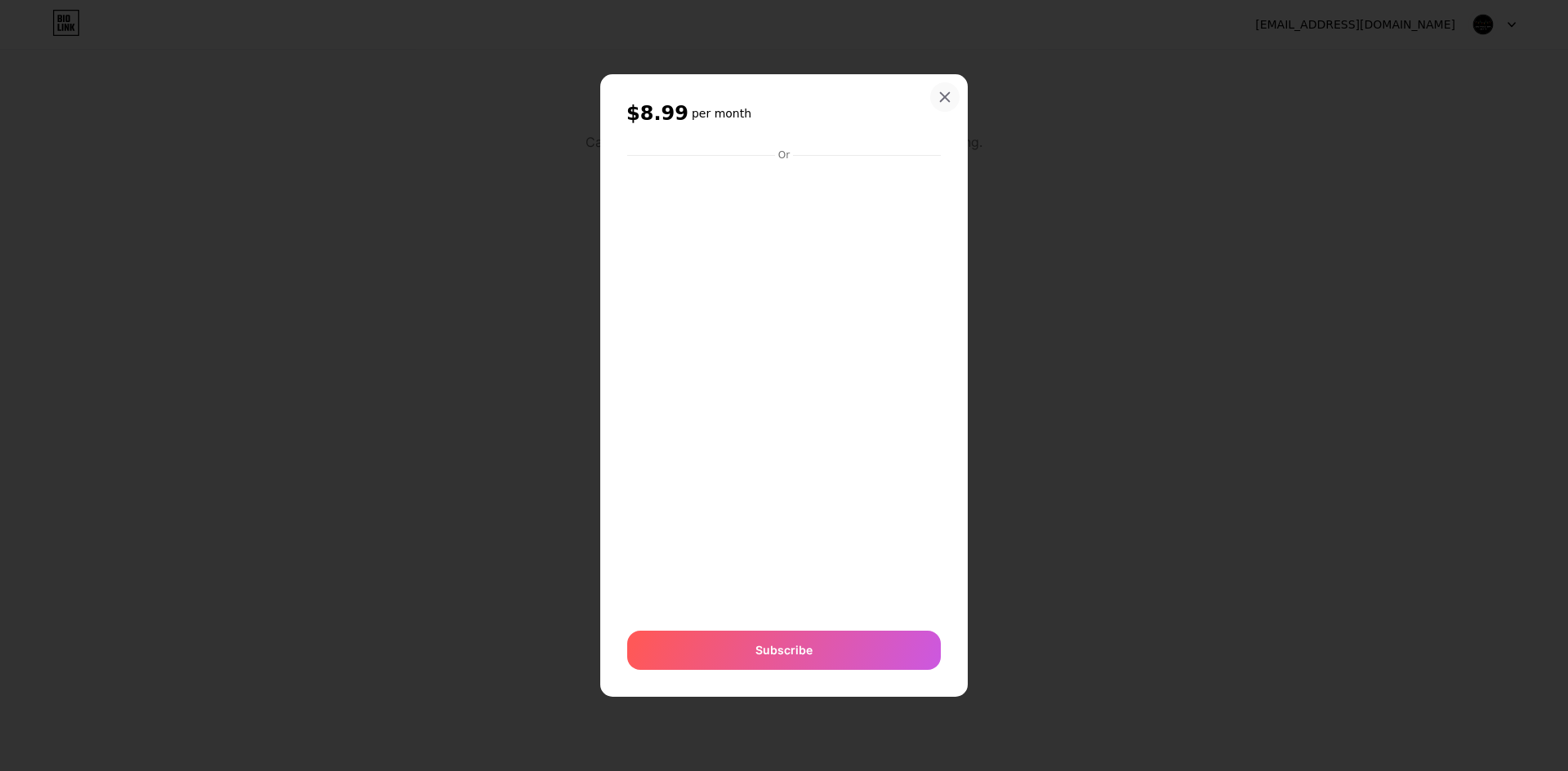
click at [950, 91] on icon at bounding box center [945, 97] width 13 height 13
